Goal: Check status: Check status

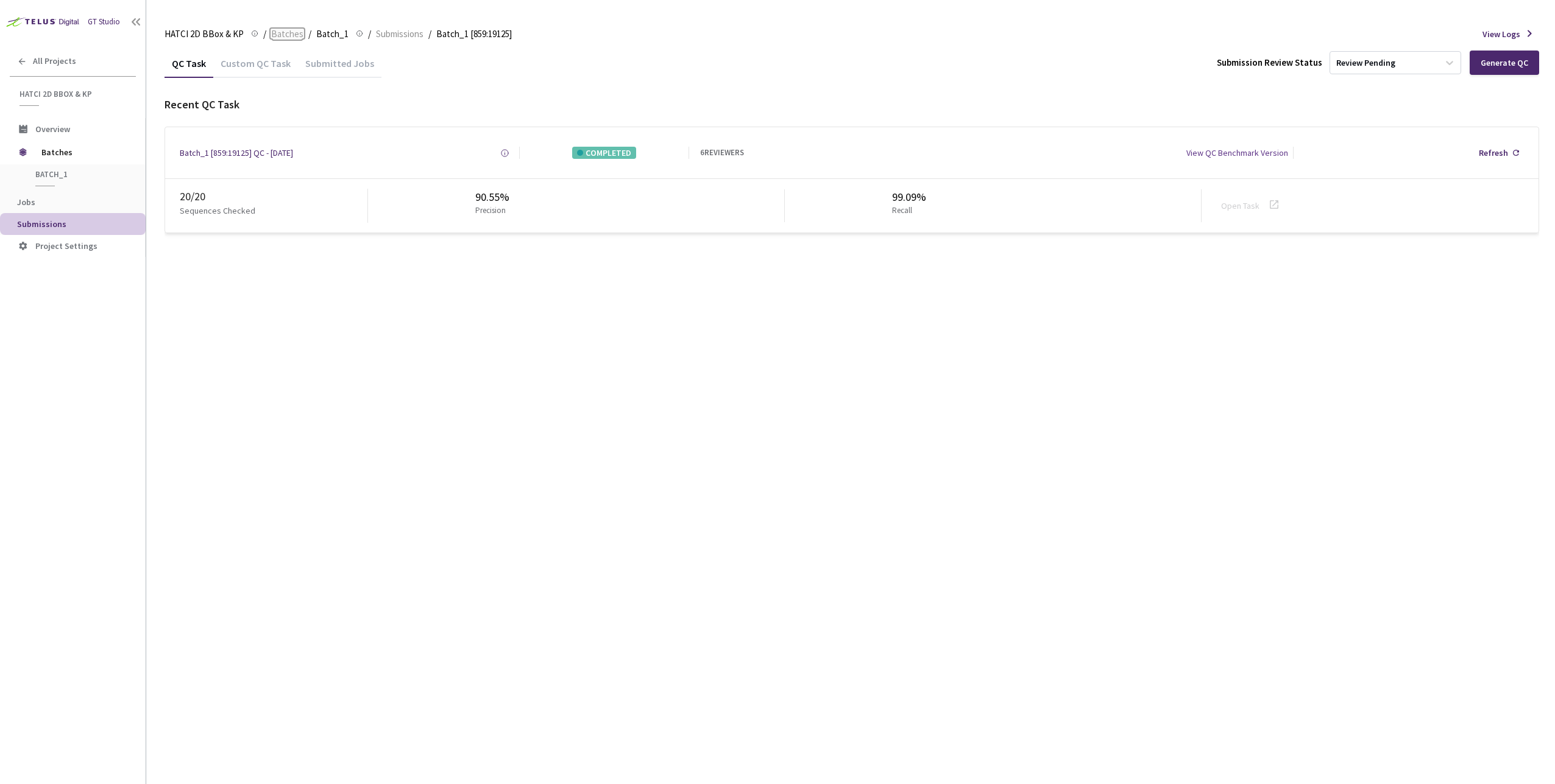
click at [284, 32] on span "Batches" at bounding box center [288, 34] width 32 height 15
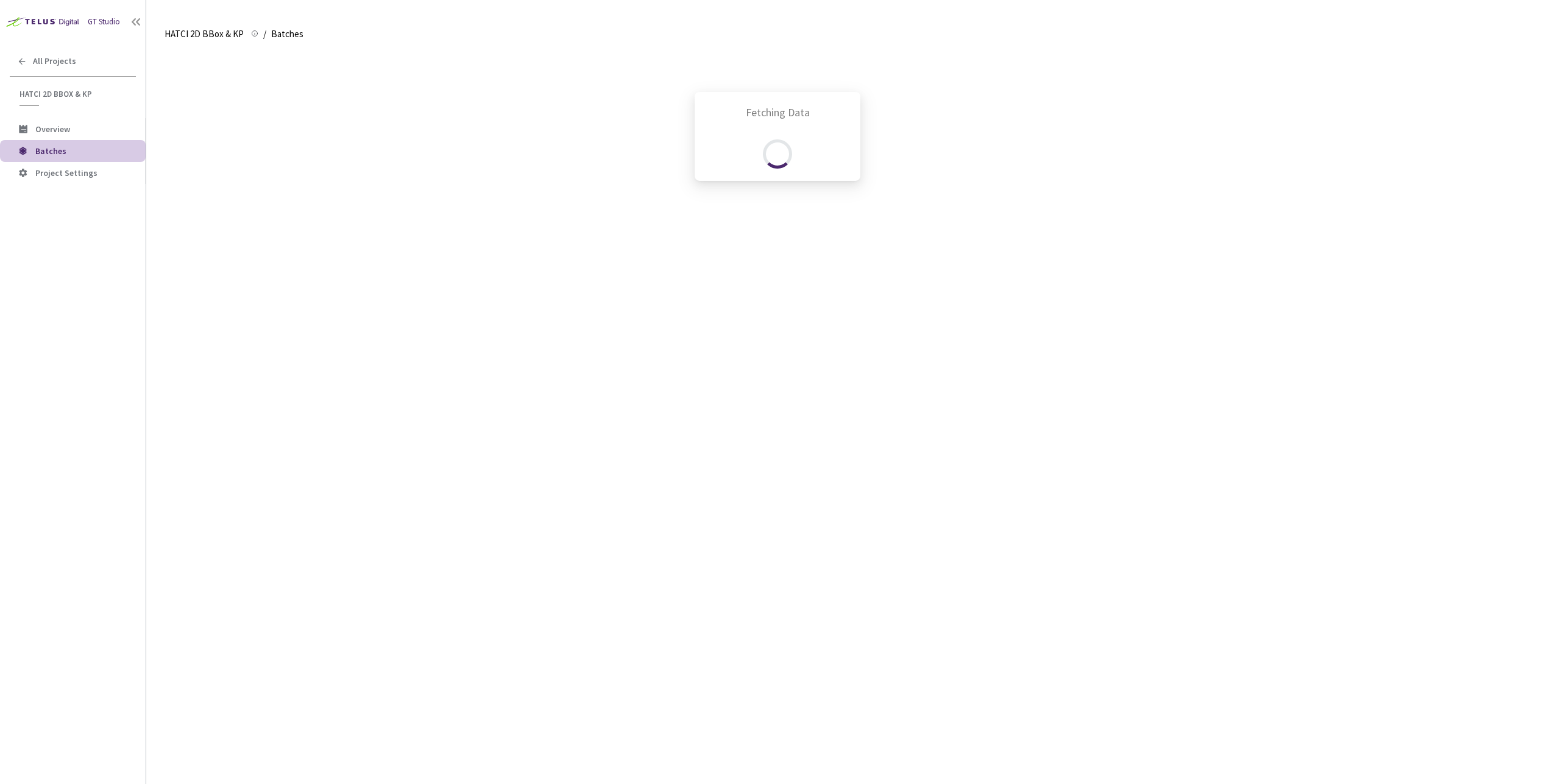
scroll to position [959, 0]
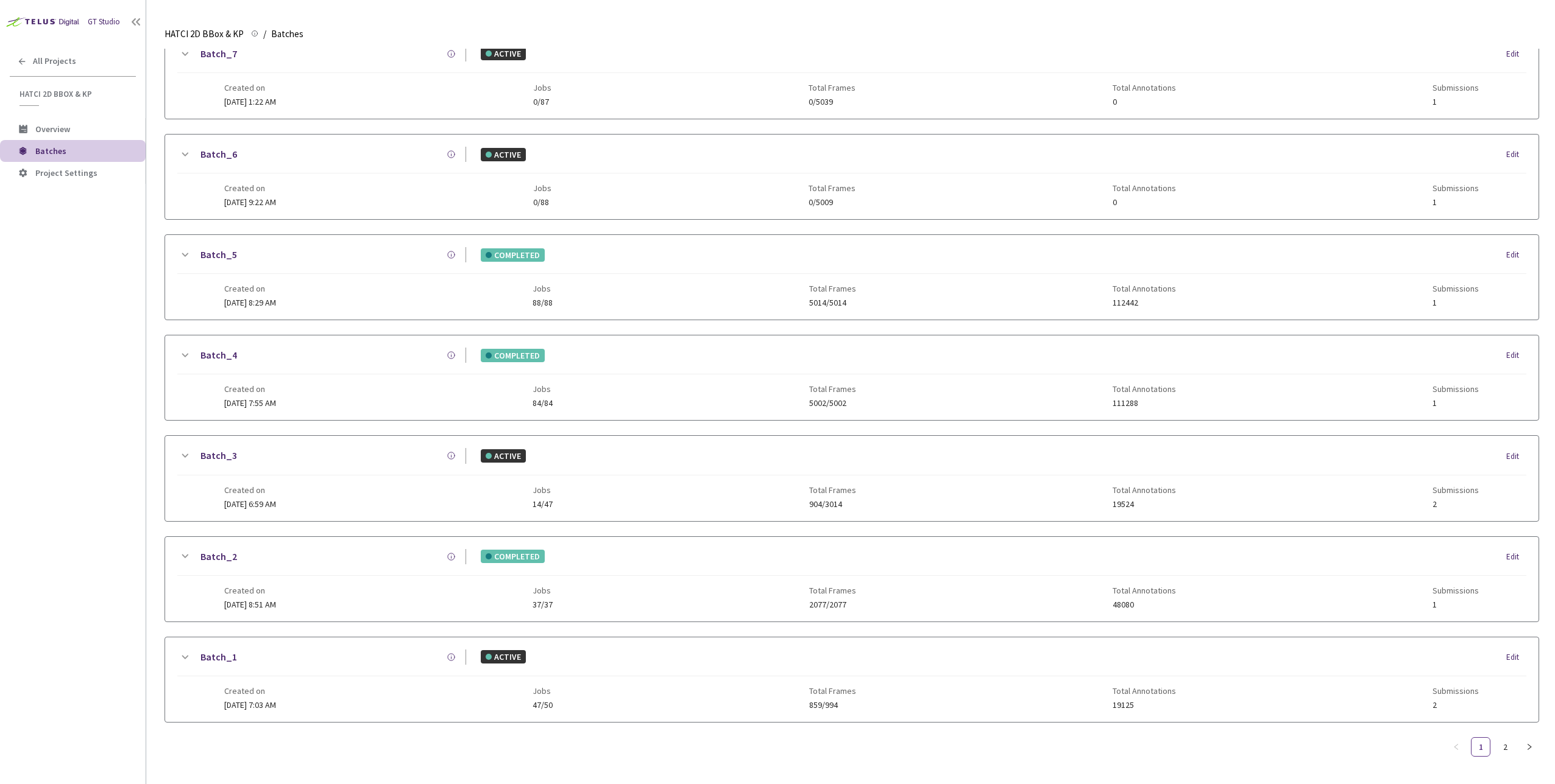
click at [186, 354] on icon at bounding box center [185, 355] width 7 height 4
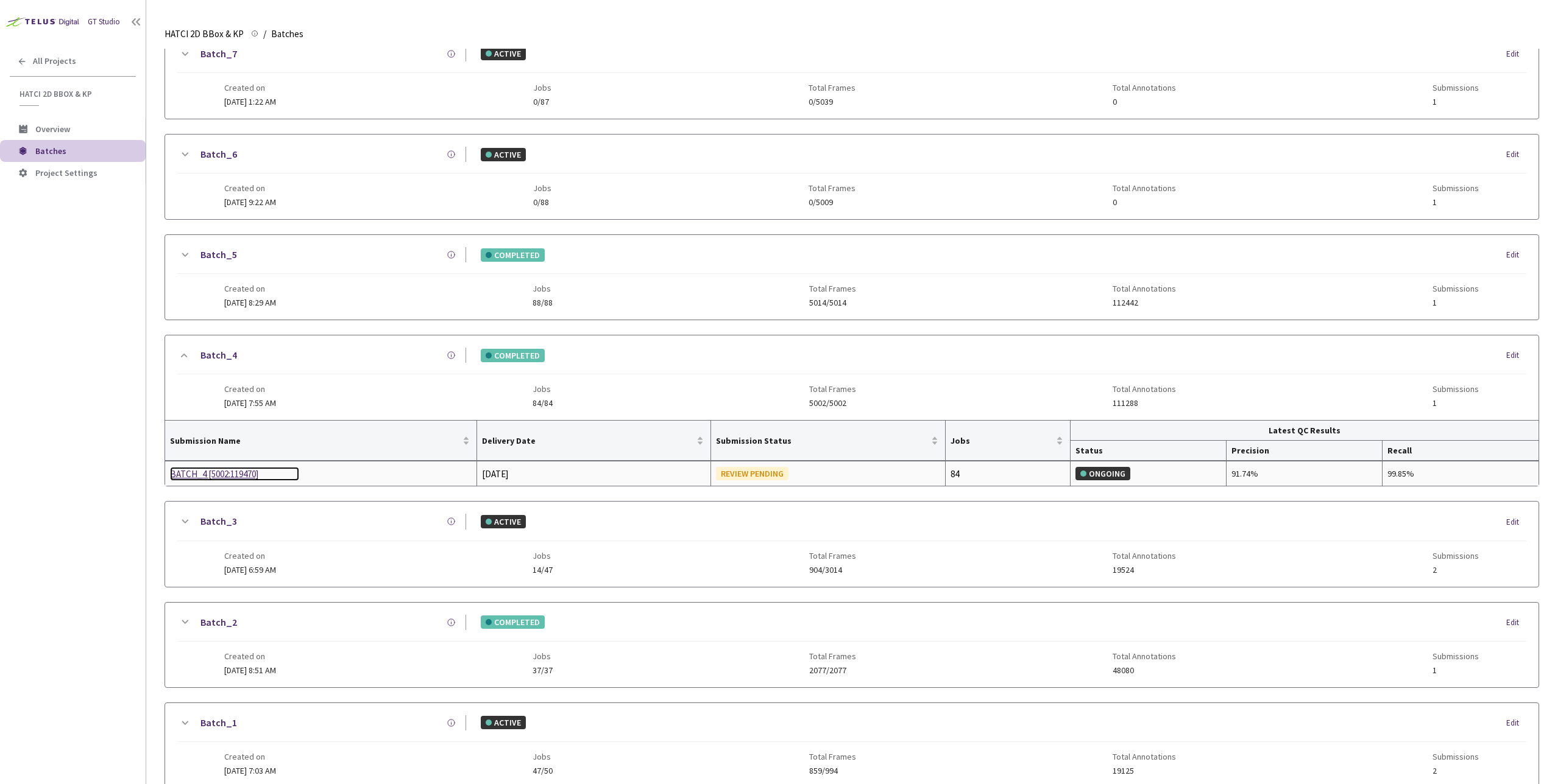
click at [230, 468] on div "BATCH_4 [5002:119470]" at bounding box center [234, 474] width 129 height 15
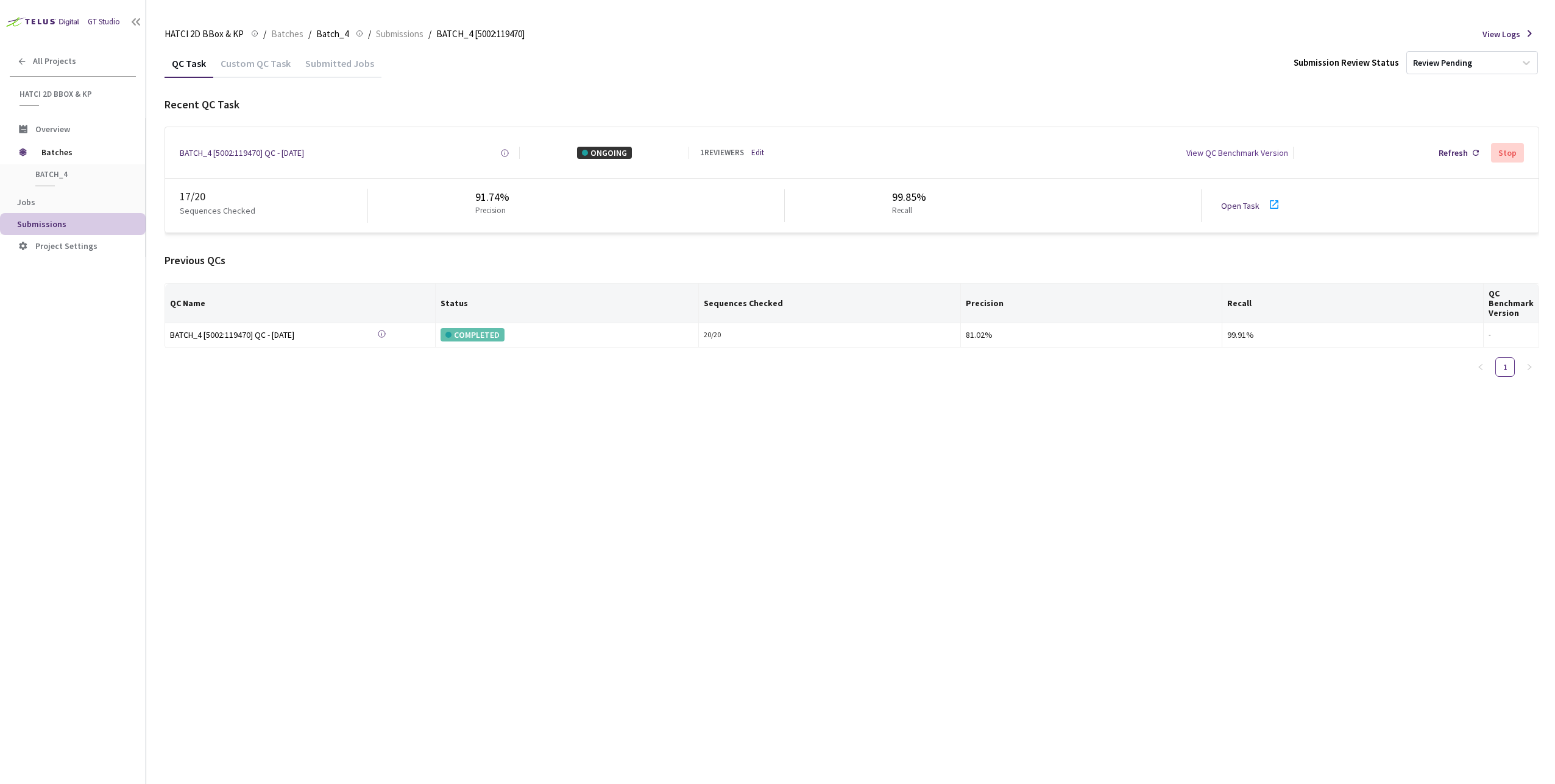
click at [1235, 208] on link "Open Task" at bounding box center [1240, 205] width 39 height 11
click at [1312, 386] on div "QC Task Custom QC Task Submitted Jobs Submission Review Status Review Pending R…" at bounding box center [852, 416] width 1374 height 735
drag, startPoint x: 181, startPoint y: 197, endPoint x: 225, endPoint y: 199, distance: 44.0
click at [225, 199] on div "17 / 20" at bounding box center [274, 196] width 188 height 15
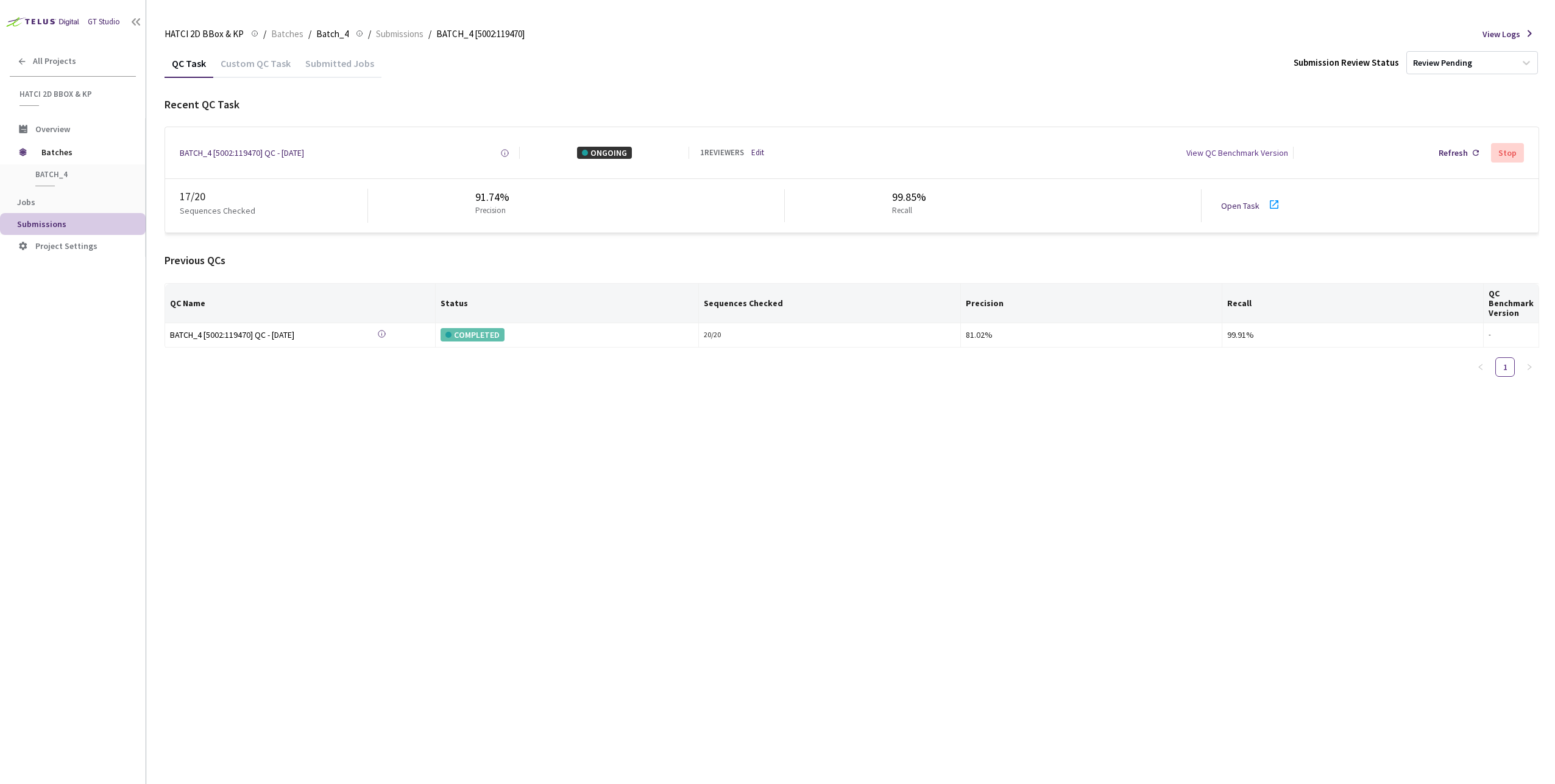
click at [270, 214] on div "Sequences Checked" at bounding box center [274, 214] width 188 height 19
click at [764, 151] on link "Edit" at bounding box center [757, 153] width 13 height 12
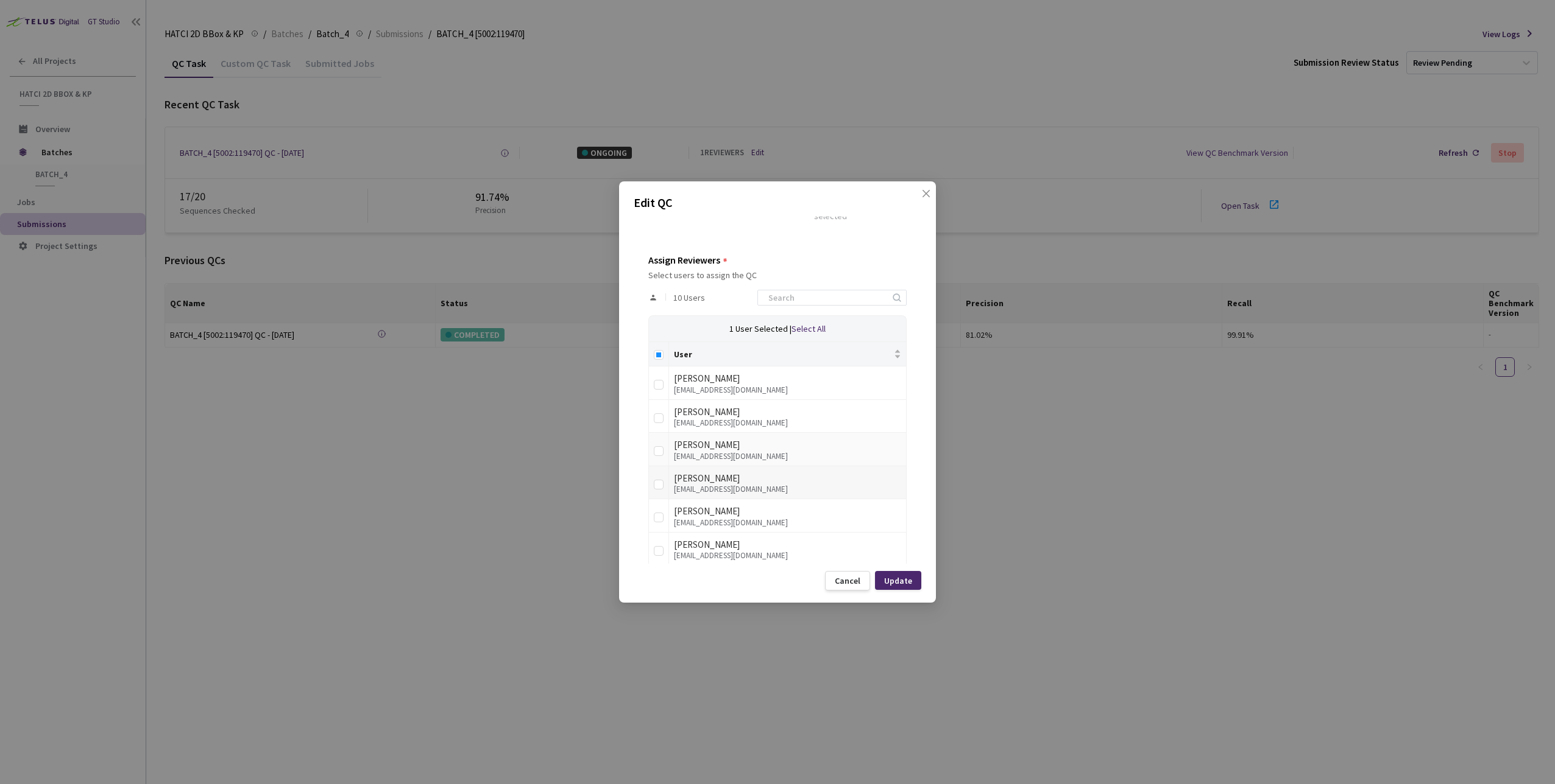
scroll to position [304, 0]
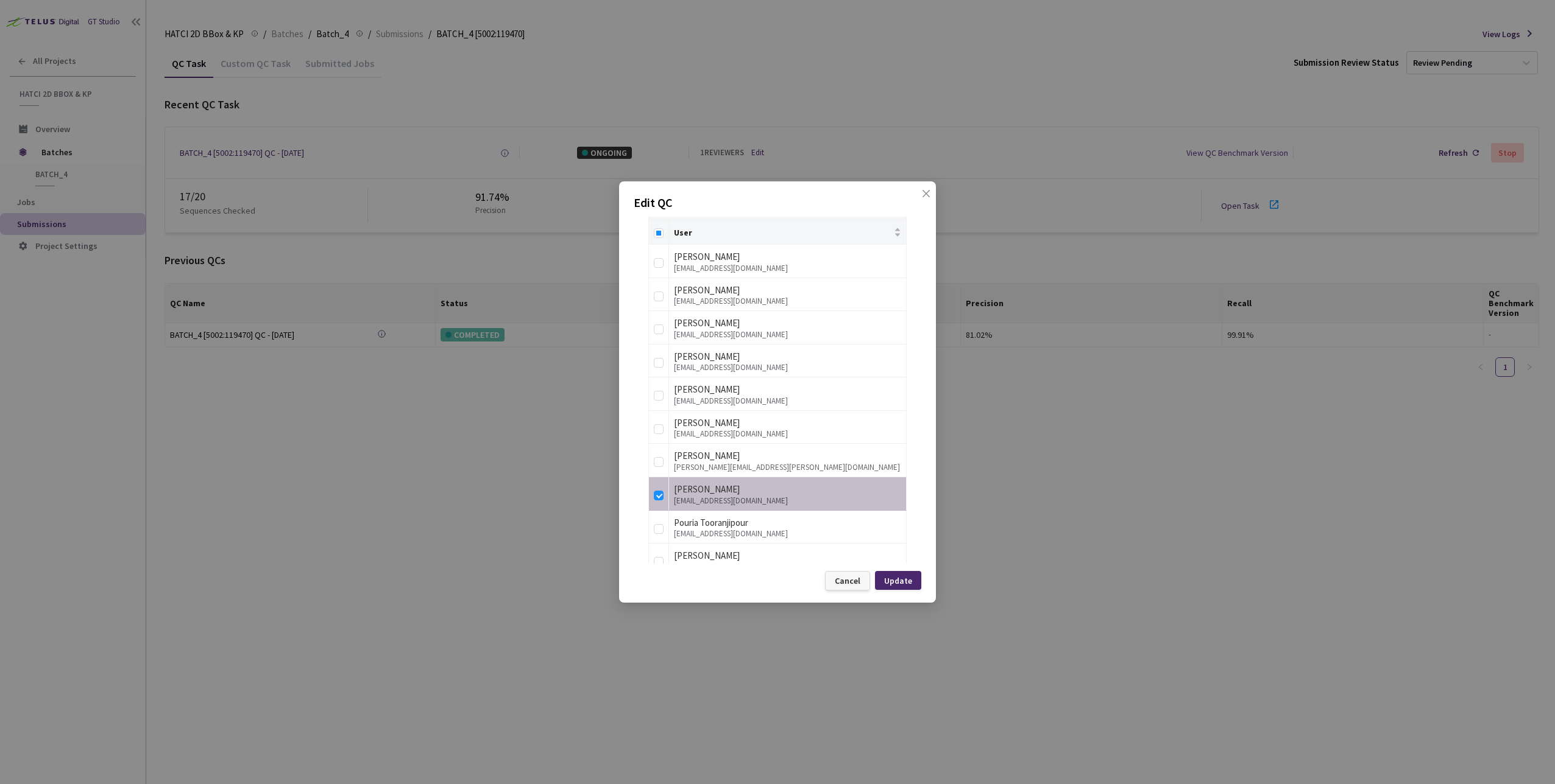
click at [856, 585] on div "Cancel" at bounding box center [847, 581] width 26 height 10
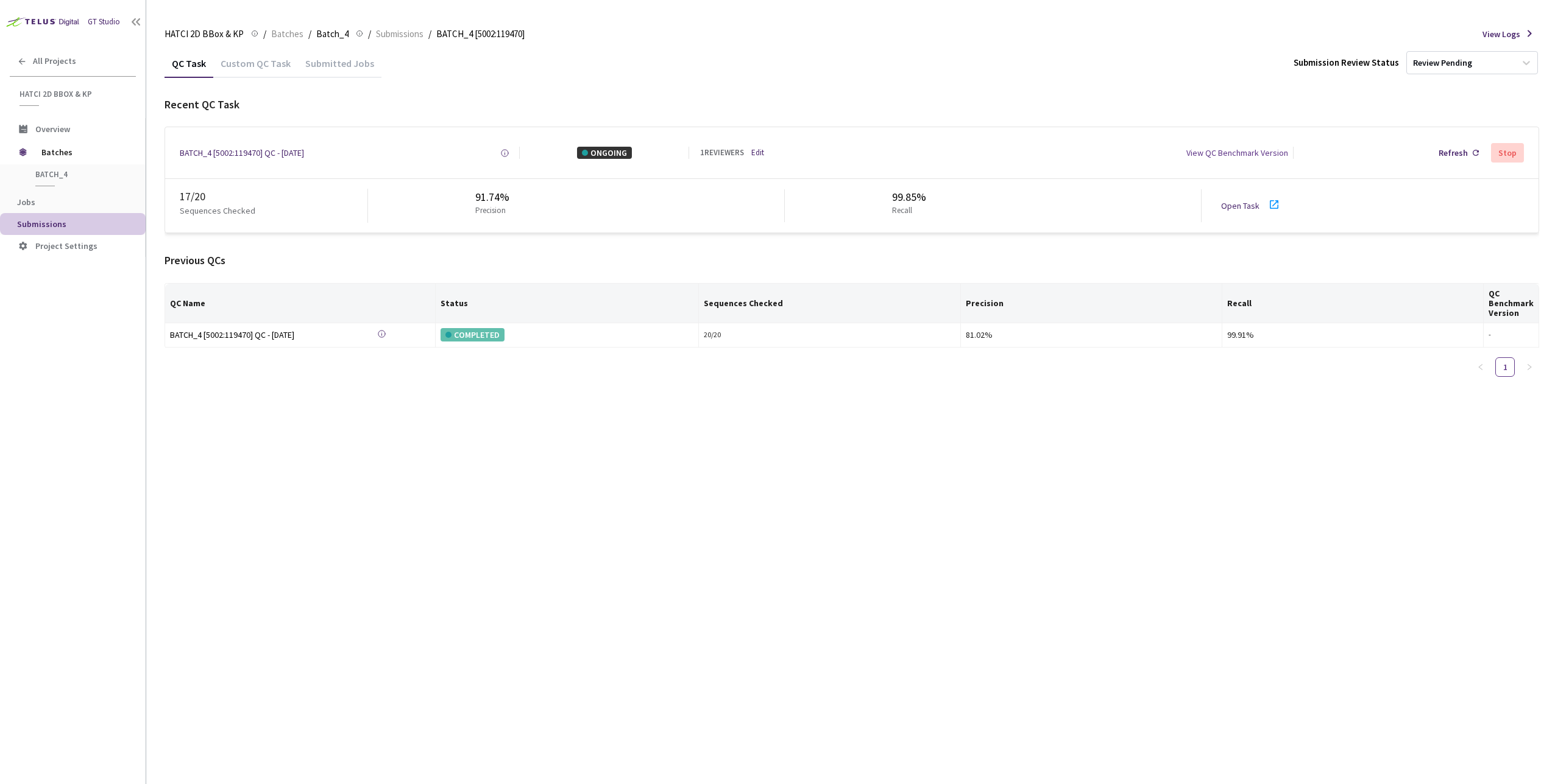
click at [1238, 209] on link "Open Task" at bounding box center [1240, 205] width 39 height 11
drag, startPoint x: 537, startPoint y: 426, endPoint x: 543, endPoint y: 341, distance: 85.2
click at [537, 426] on div "QC Task Custom QC Task Submitted Jobs Submission Review Status Review Pending R…" at bounding box center [852, 416] width 1374 height 735
click at [1458, 154] on div "Refresh" at bounding box center [1453, 153] width 29 height 12
click at [1224, 219] on div "17 / 20 Sequences Checked 91.74% Precision 99.85% Recall Open Task" at bounding box center [852, 205] width 1373 height 53
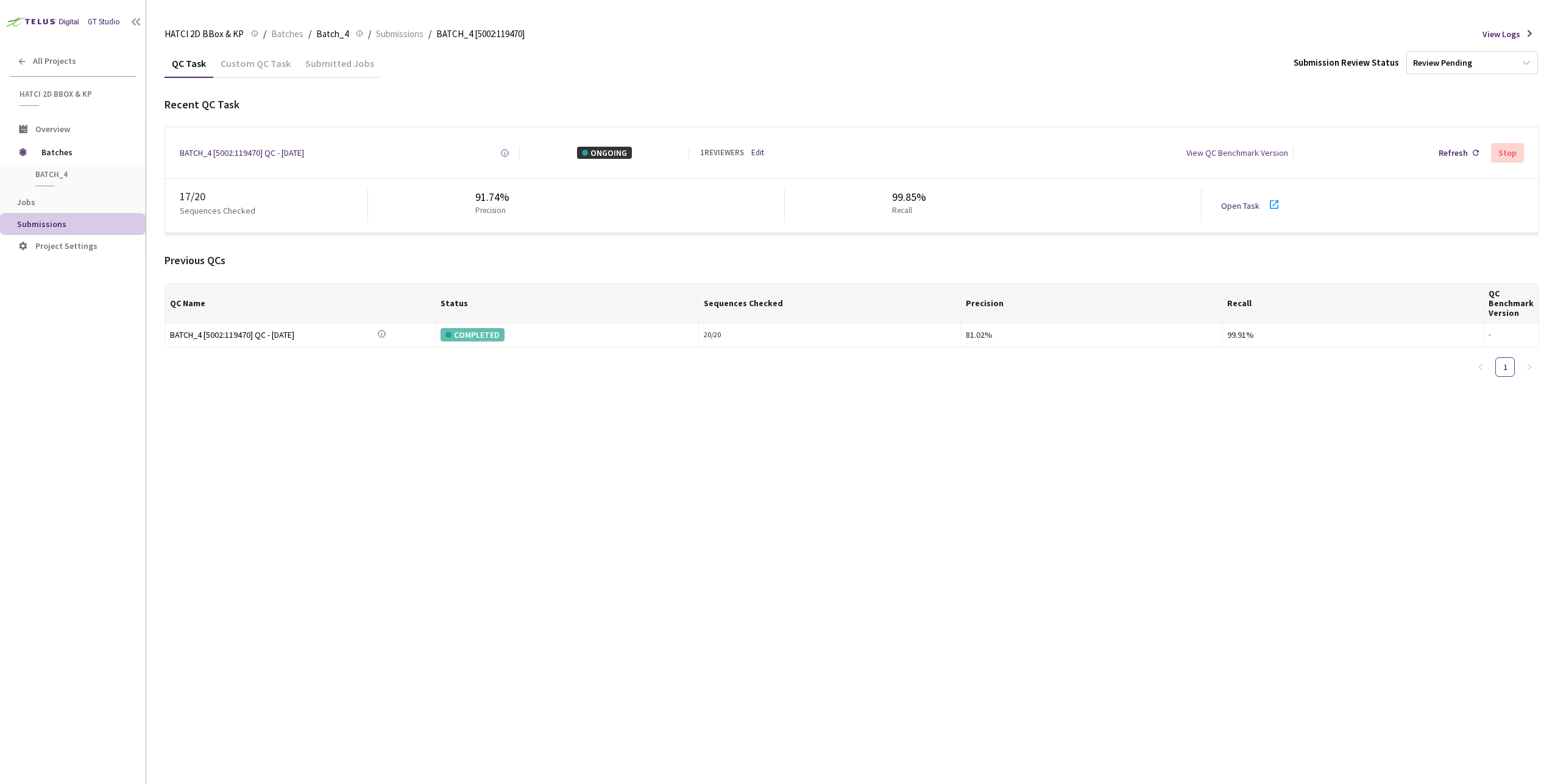
click at [1227, 217] on div "17 / 20 Sequences Checked 91.74% Precision 99.85% Recall Open Task" at bounding box center [852, 205] width 1373 height 53
click at [1238, 206] on link "Open Task" at bounding box center [1240, 205] width 39 height 11
